Goal: Task Accomplishment & Management: Manage account settings

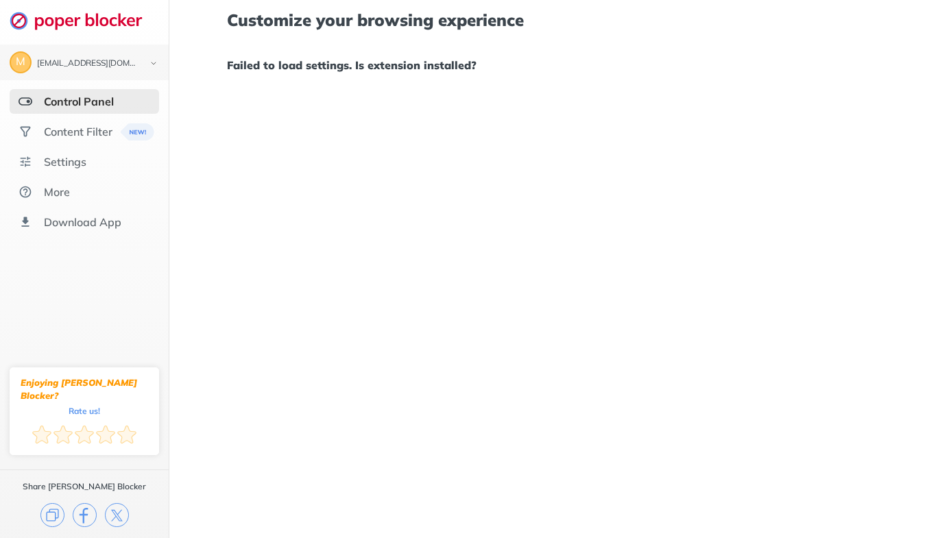
click at [86, 136] on div "Content Filter" at bounding box center [78, 132] width 69 height 14
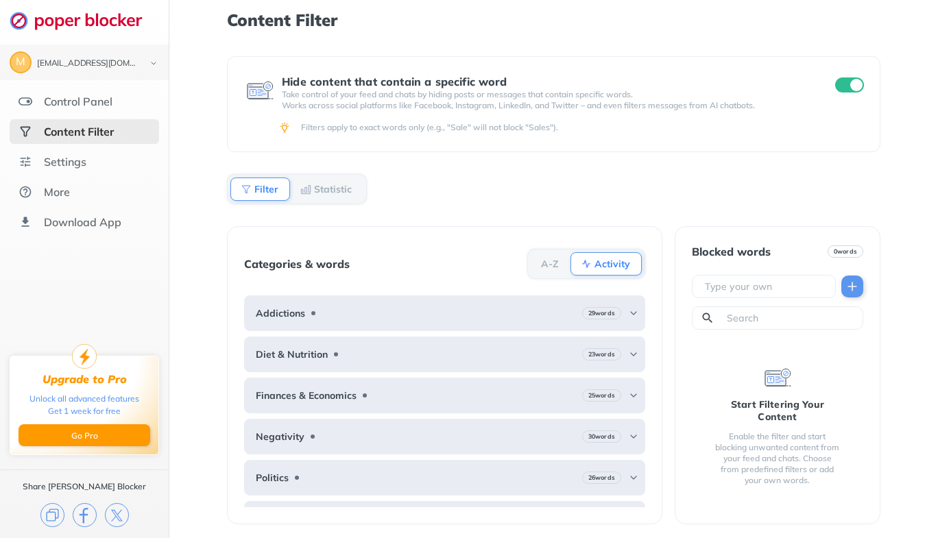
click at [500, 158] on div "Hide content that contain a specific word Take control of your feed and chats b…" at bounding box center [553, 297] width 653 height 482
click at [75, 168] on div "Settings" at bounding box center [65, 162] width 42 height 14
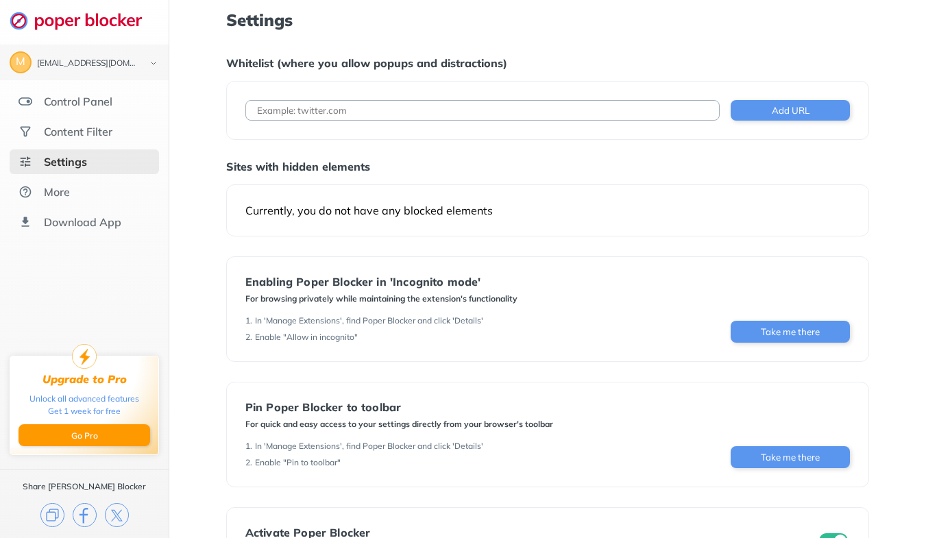
click at [429, 109] on input at bounding box center [482, 110] width 474 height 21
type input "[DOMAIN_NAME]"
click at [764, 111] on button "Add URL" at bounding box center [790, 110] width 119 height 21
